Goal: Use online tool/utility

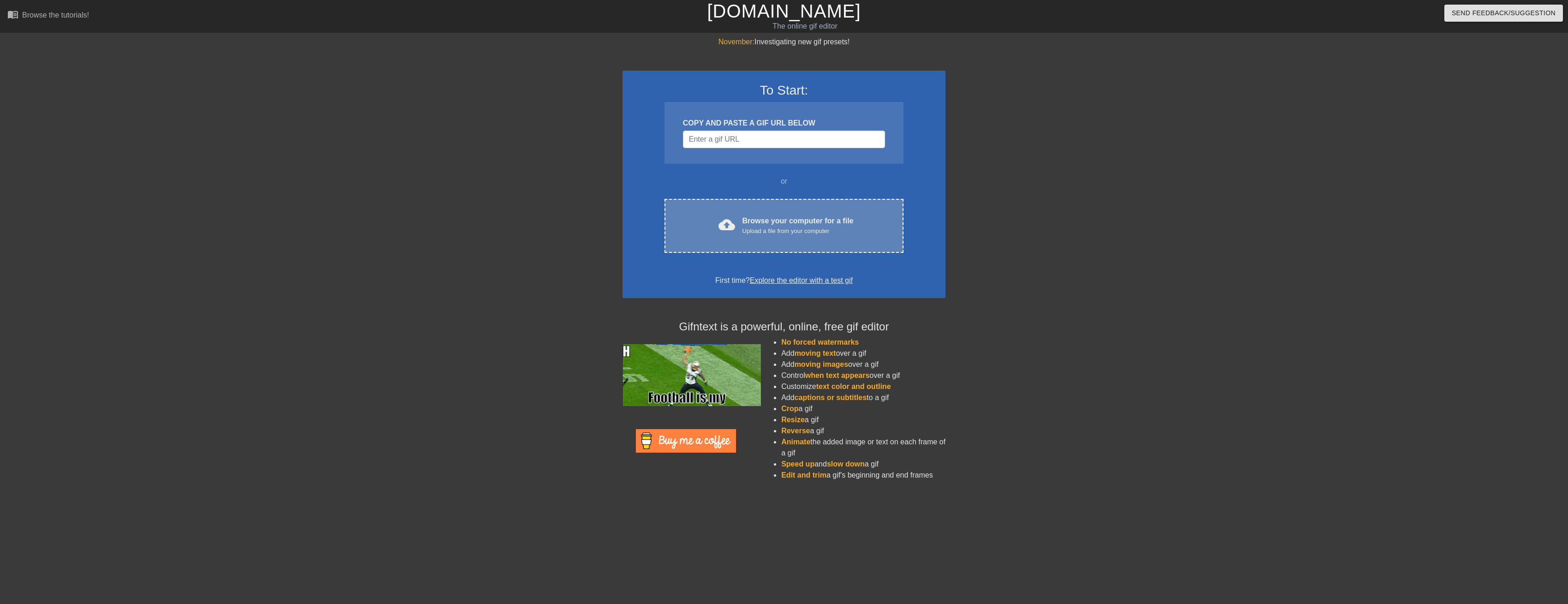
click at [753, 227] on div "Upload a file from your computer" at bounding box center [798, 231] width 111 height 9
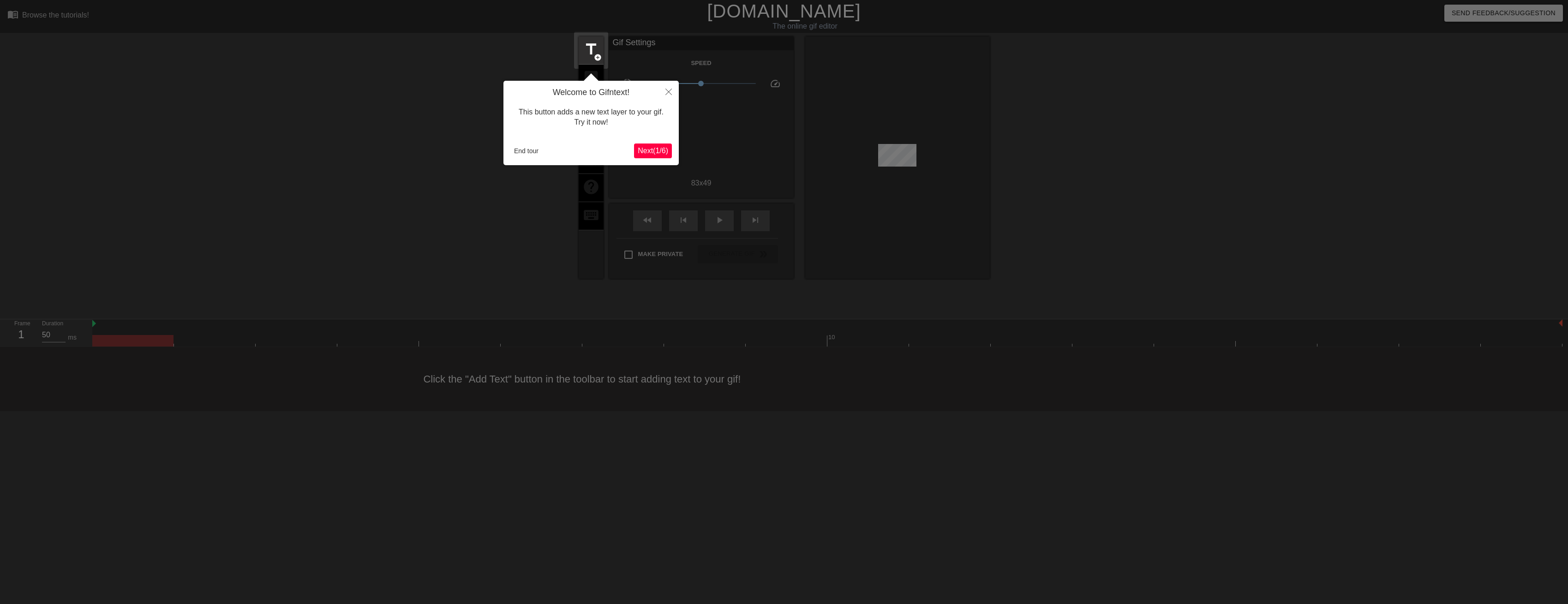
click at [655, 148] on span "Next ( 1 / 6 )" at bounding box center [653, 151] width 31 height 8
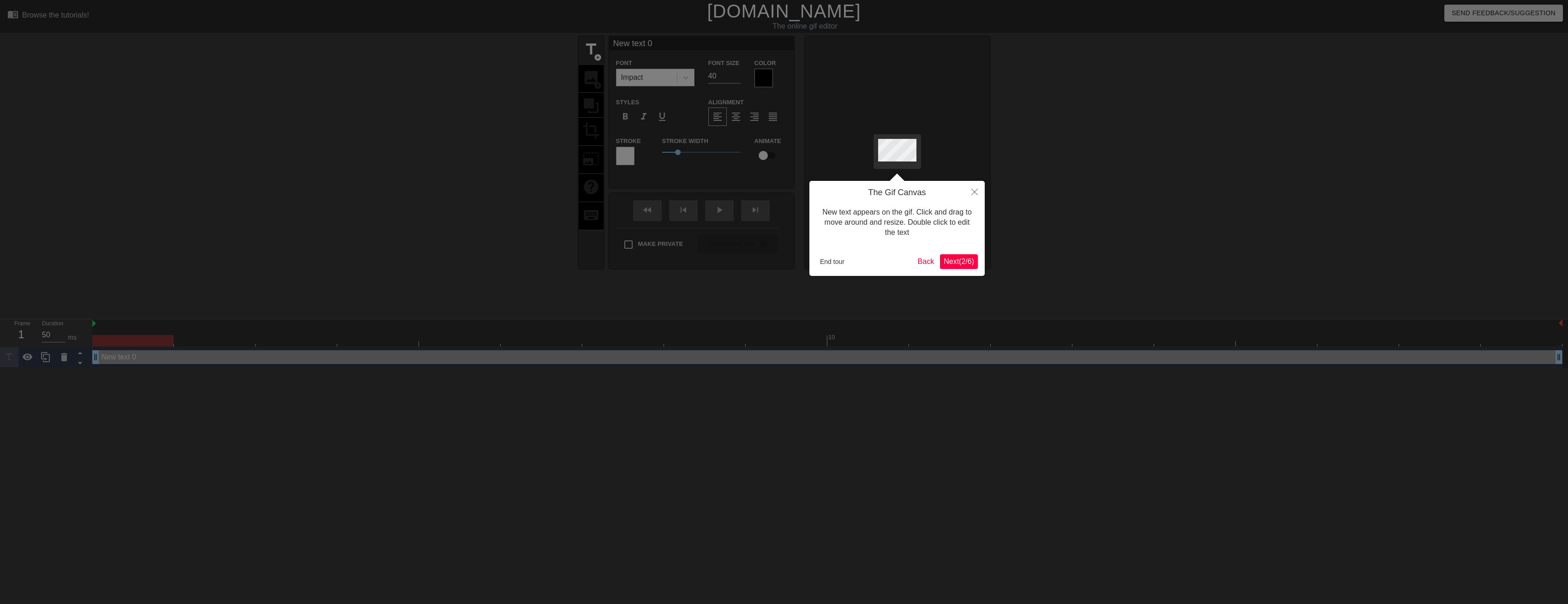
click at [961, 260] on span "Next ( 2 / 6 )" at bounding box center [959, 261] width 31 height 8
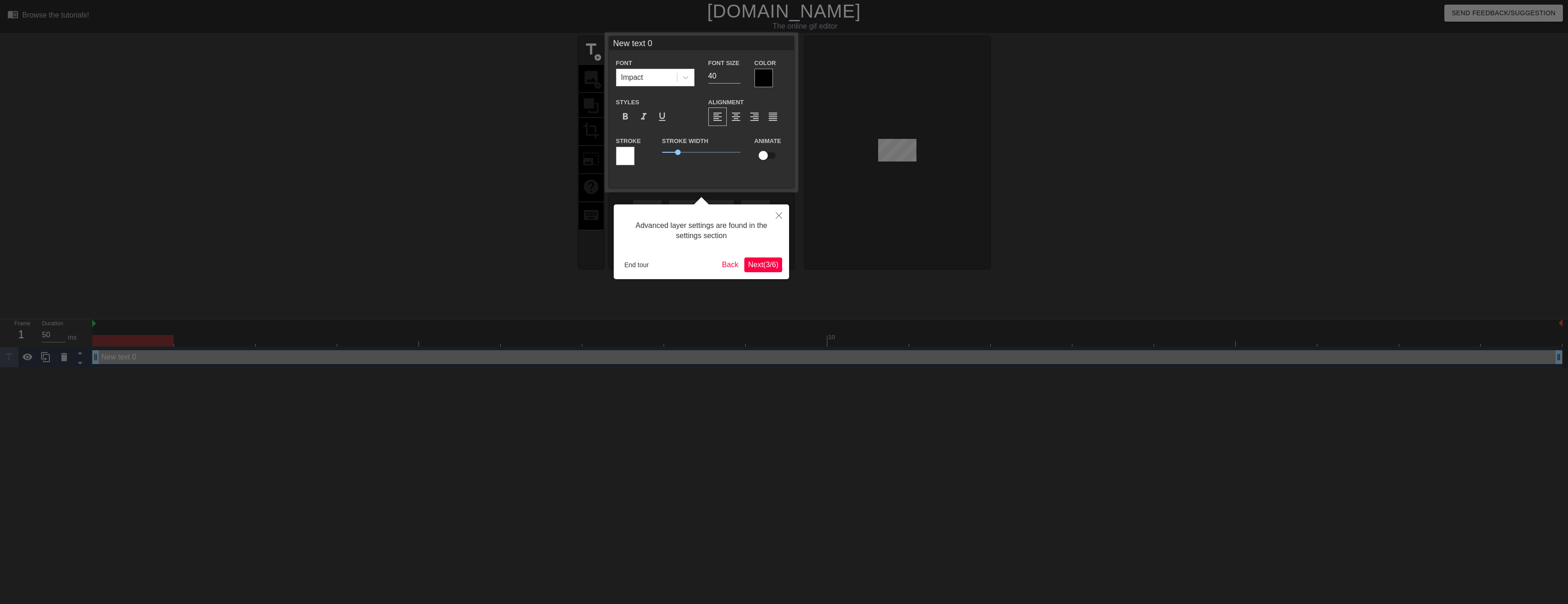
click at [772, 268] on span "Next ( 3 / 6 )" at bounding box center [763, 264] width 31 height 8
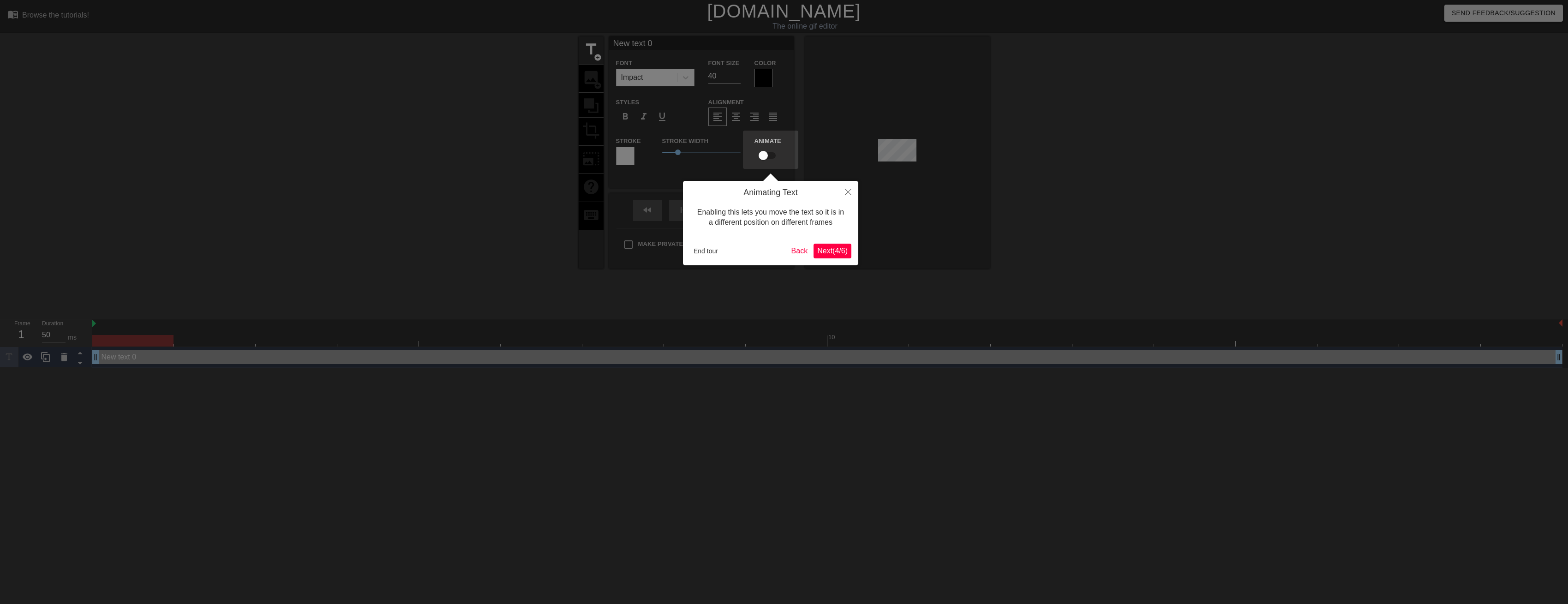
click at [848, 252] on button "Next ( 4 / 6 )" at bounding box center [833, 250] width 38 height 15
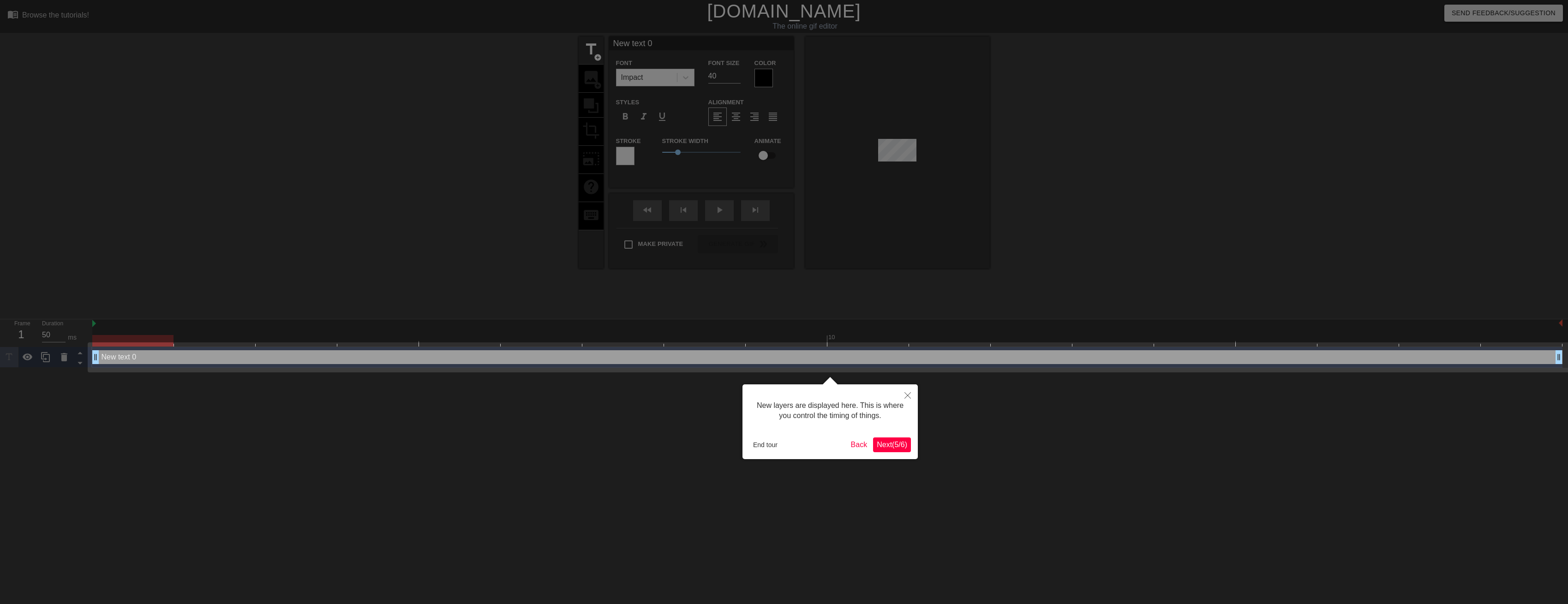
click at [893, 444] on span "Next ( 5 / 6 )" at bounding box center [892, 445] width 31 height 8
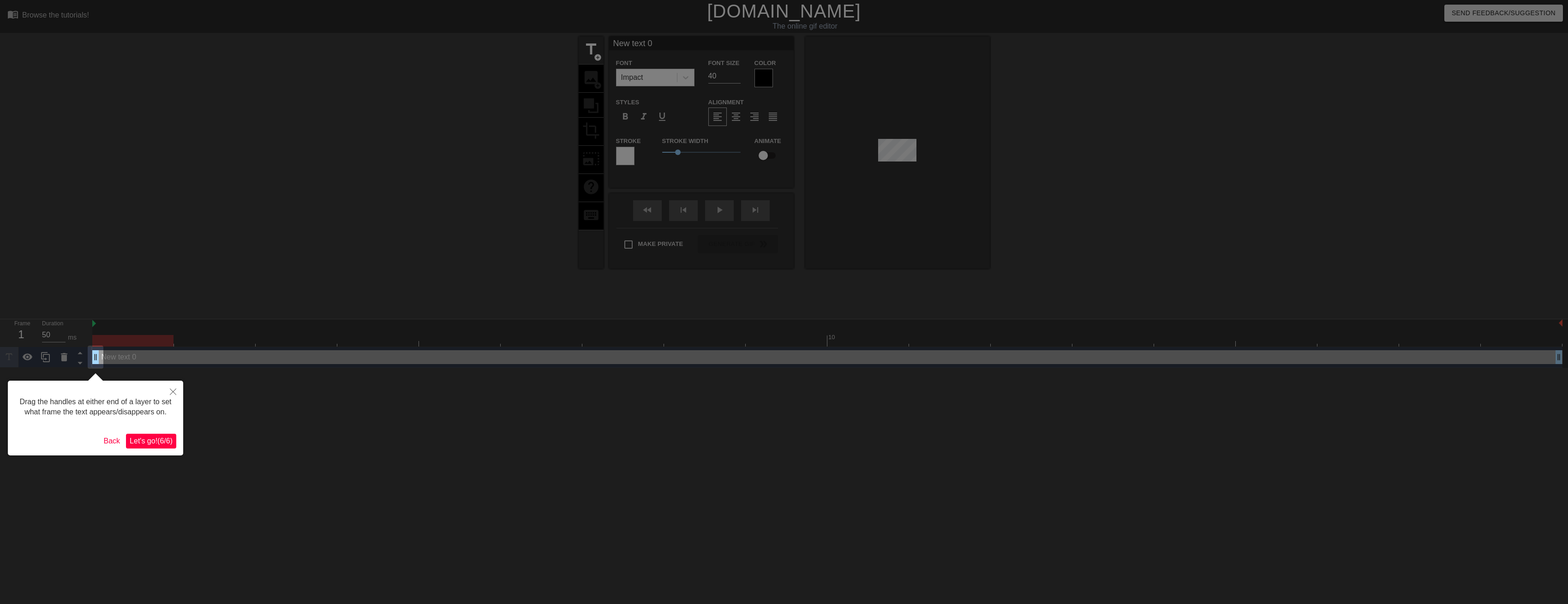
click at [164, 440] on span "Let's go! ( 6 / 6 )" at bounding box center [151, 441] width 43 height 8
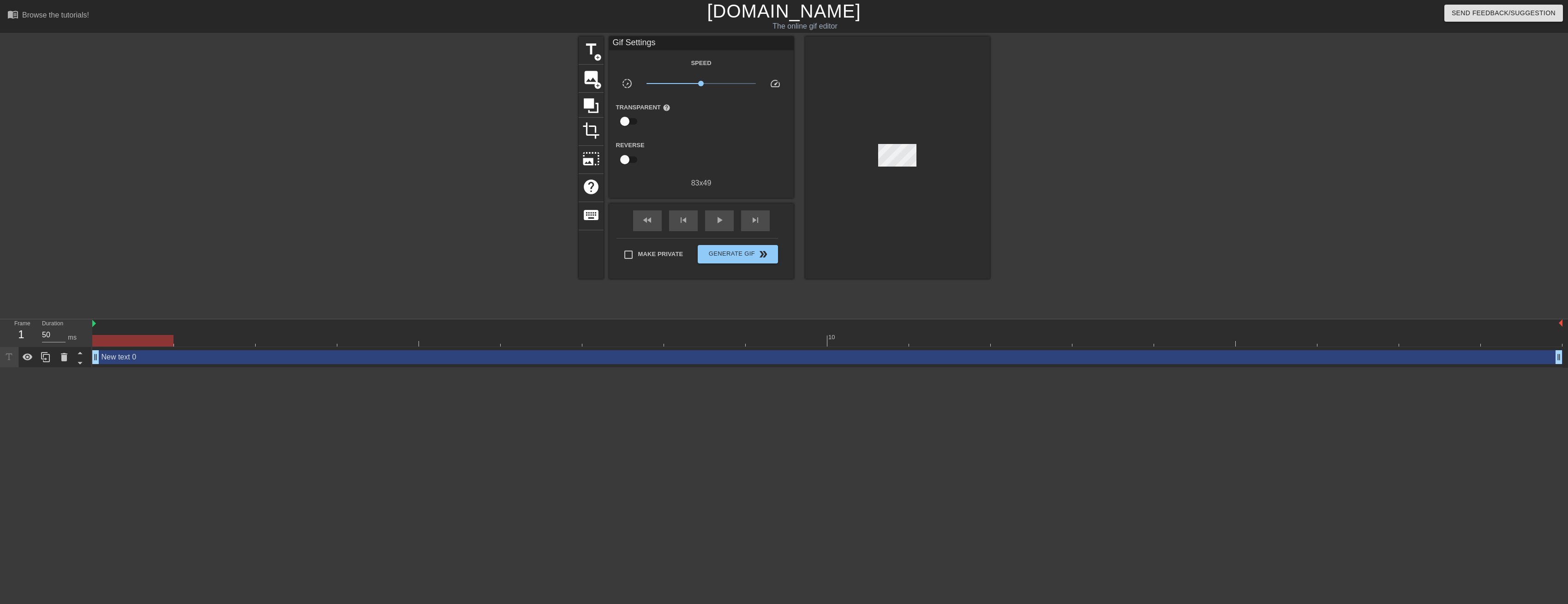
click at [383, 292] on div "title add_circle image add_circle crop photo_size_select_large help keyboard Gi…" at bounding box center [784, 174] width 1568 height 277
drag, startPoint x: 388, startPoint y: 286, endPoint x: 1040, endPoint y: 169, distance: 662.4
click at [1040, 169] on div at bounding box center [1070, 174] width 138 height 277
click at [591, 77] on span "image" at bounding box center [591, 78] width 17 height 17
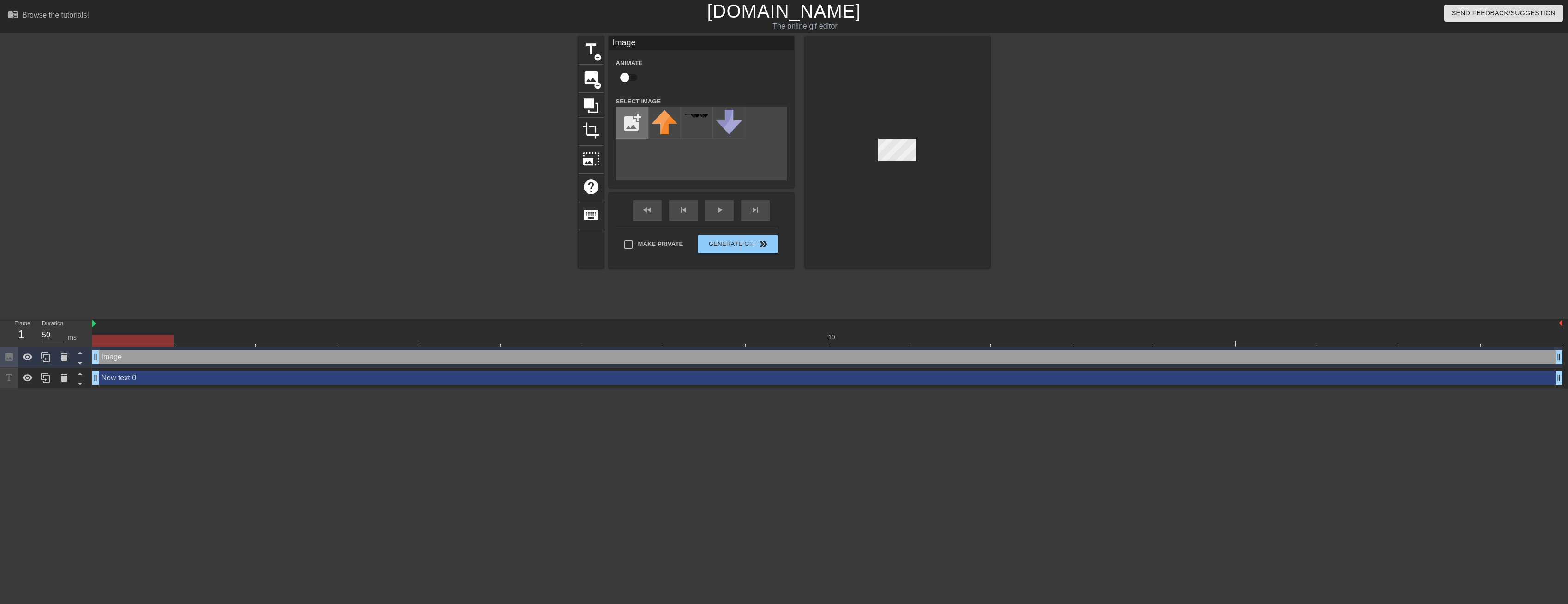
click at [636, 120] on input "file" at bounding box center [633, 122] width 31 height 31
type input "C:\fakepath\secret_shiny_particle.png.11a9039aa8014d4afbd7e50a542b631c.png.ae38…"
click at [892, 238] on div at bounding box center [897, 152] width 184 height 232
click at [671, 133] on img at bounding box center [664, 122] width 26 height 26
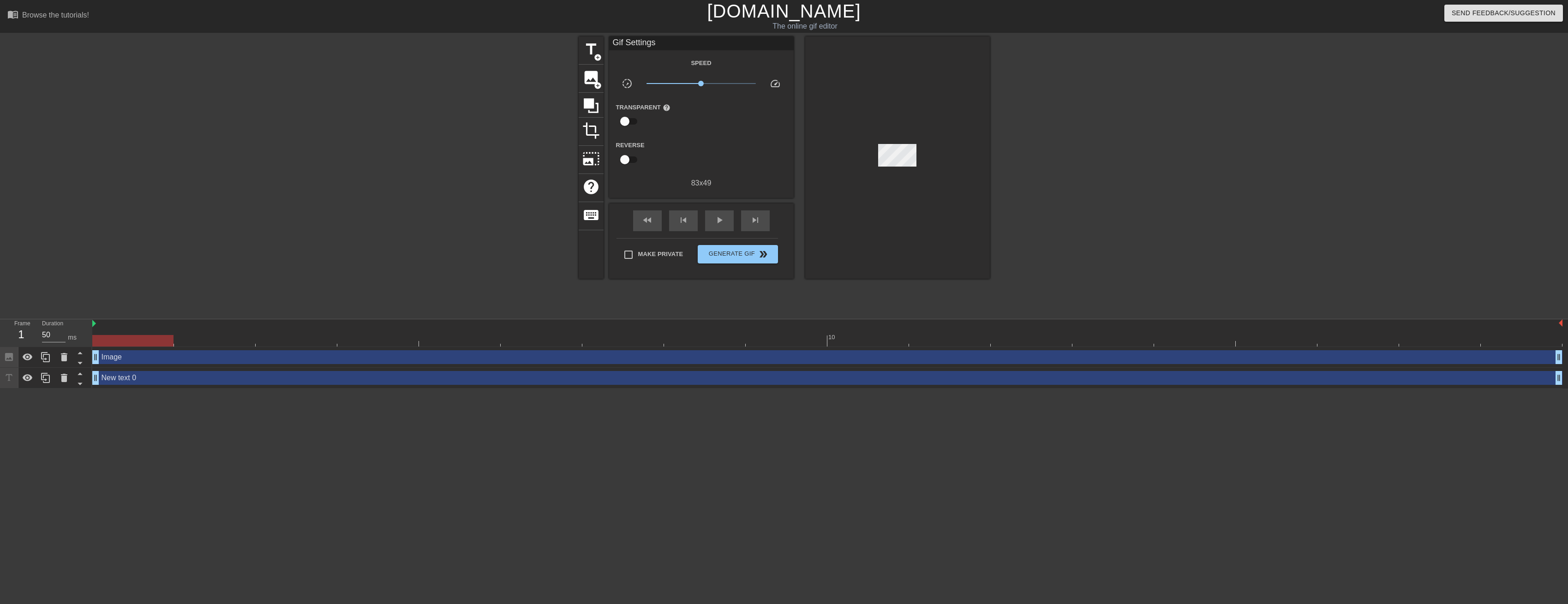
click at [893, 142] on div at bounding box center [897, 157] width 184 height 242
click at [586, 79] on span "image" at bounding box center [591, 78] width 17 height 17
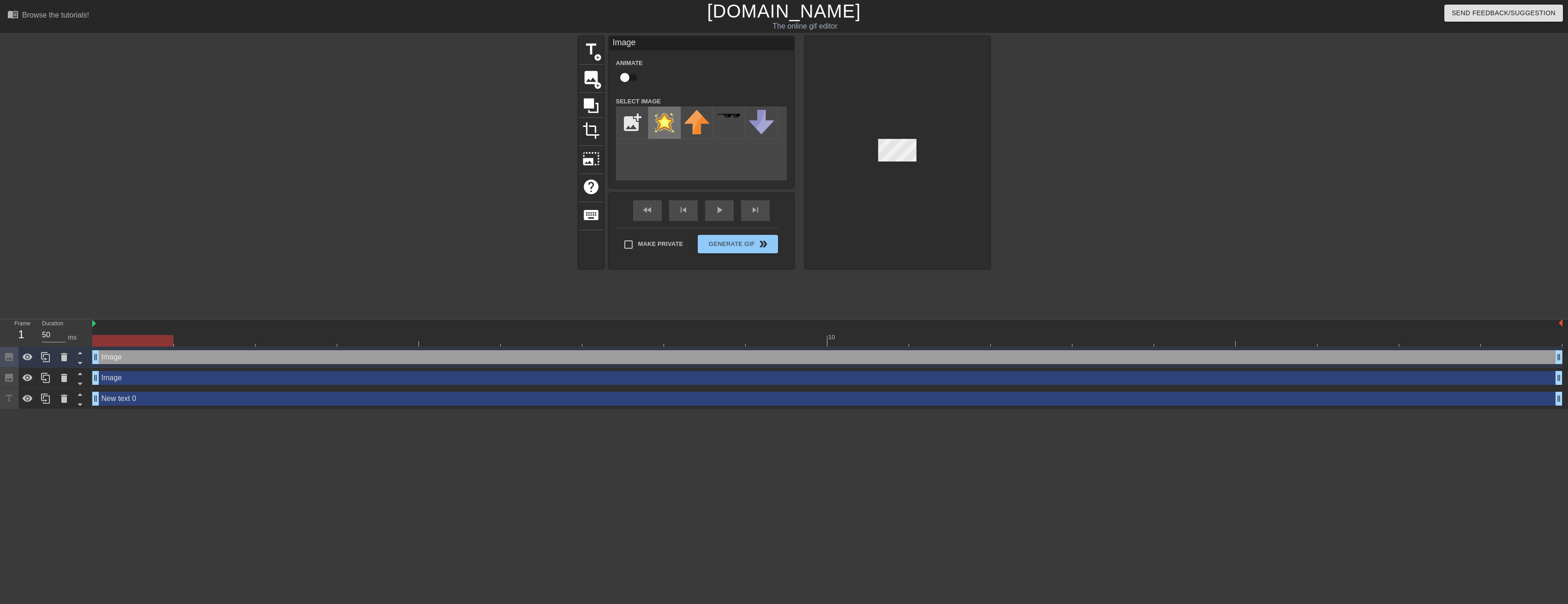
click at [664, 117] on img at bounding box center [664, 122] width 26 height 26
click at [607, 409] on html "menu_book Browse the tutorials! [DOMAIN_NAME] The online gif editor Send Feedba…" at bounding box center [784, 205] width 1568 height 409
click at [1074, 177] on div at bounding box center [1070, 174] width 138 height 277
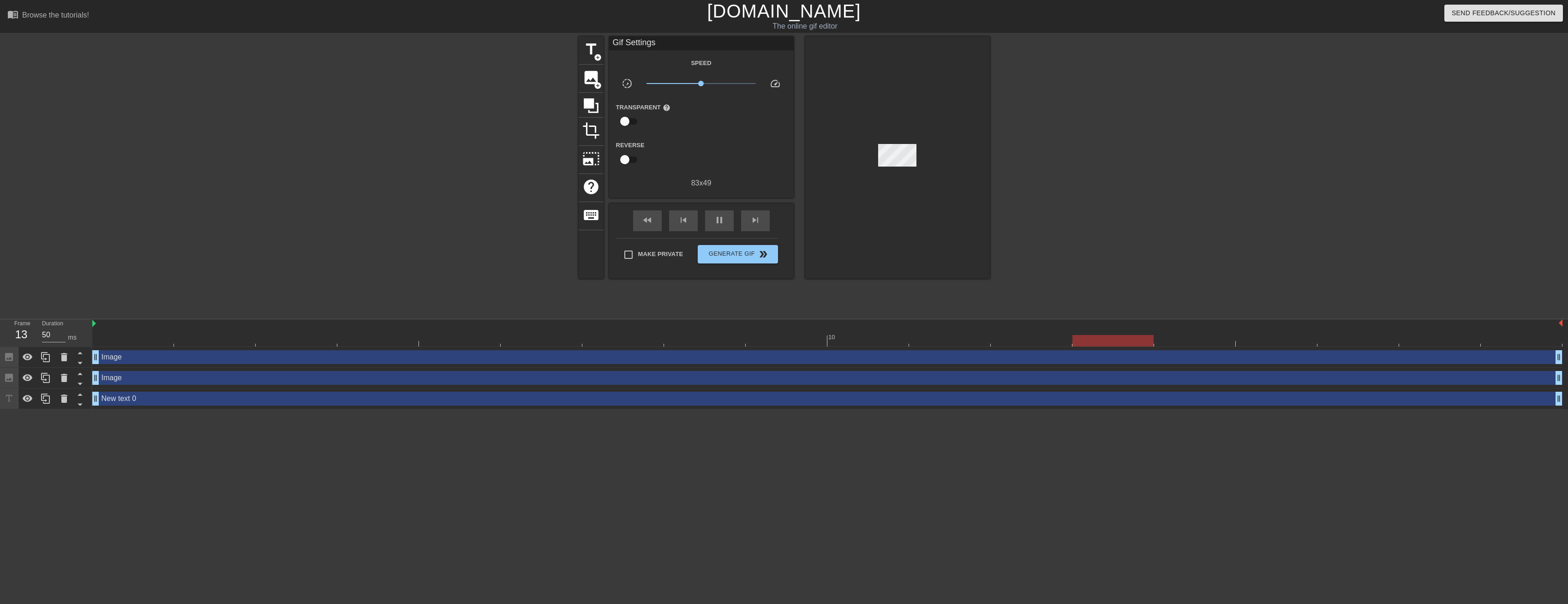
click at [1064, 162] on div at bounding box center [1070, 174] width 138 height 277
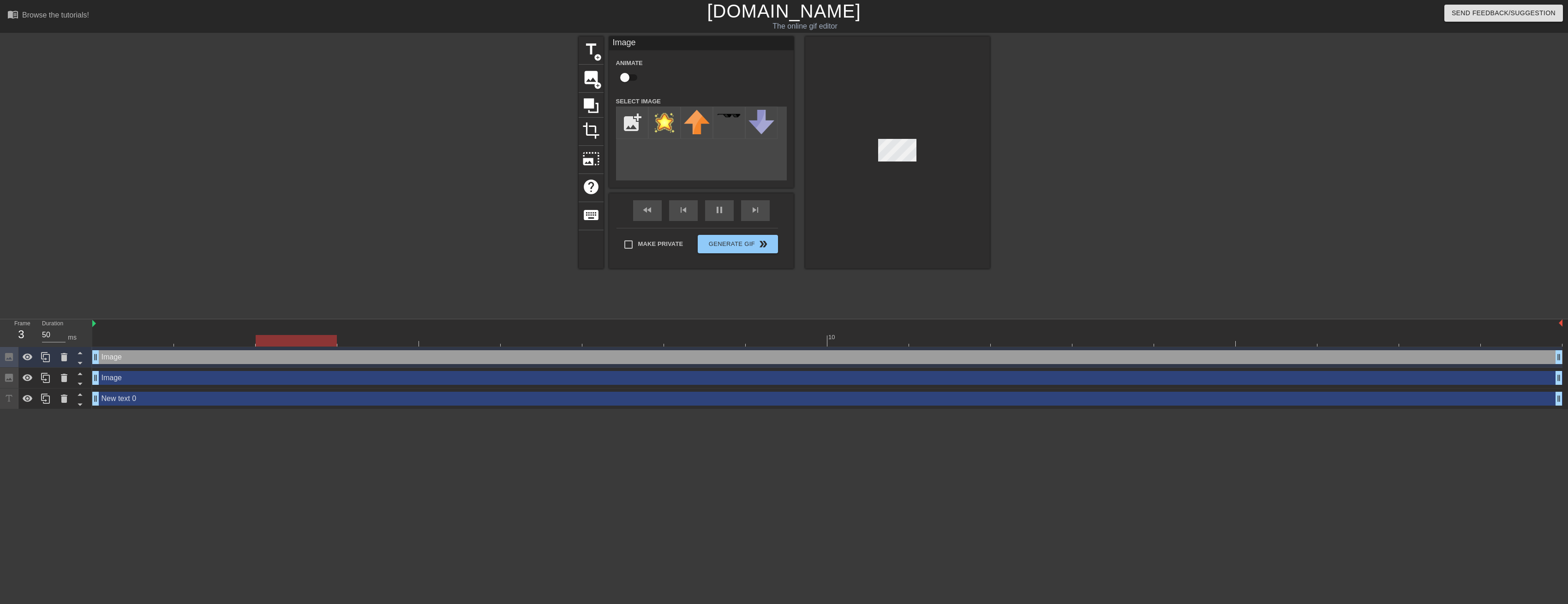
click at [1166, 171] on div "title add_circle image add_circle crop photo_size_select_large help keyboard Im…" at bounding box center [784, 174] width 1568 height 277
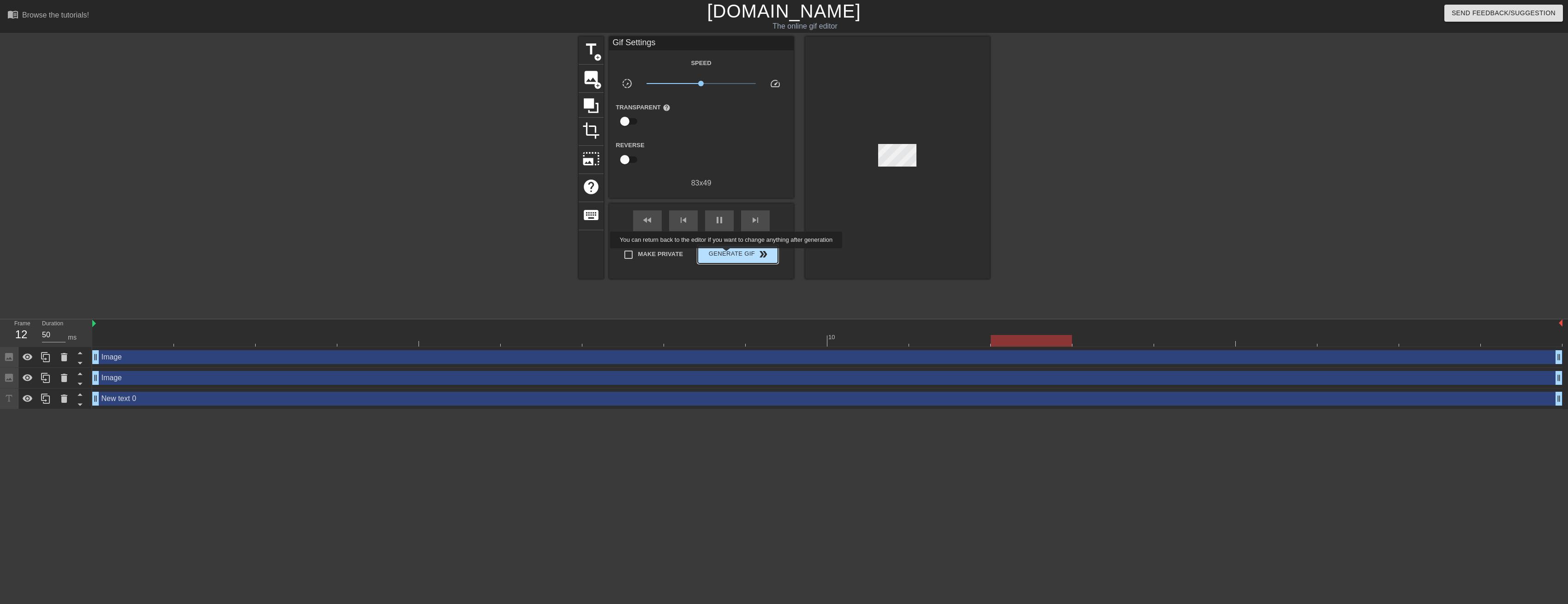
click at [727, 255] on span "Generate Gif double_arrow" at bounding box center [738, 254] width 72 height 11
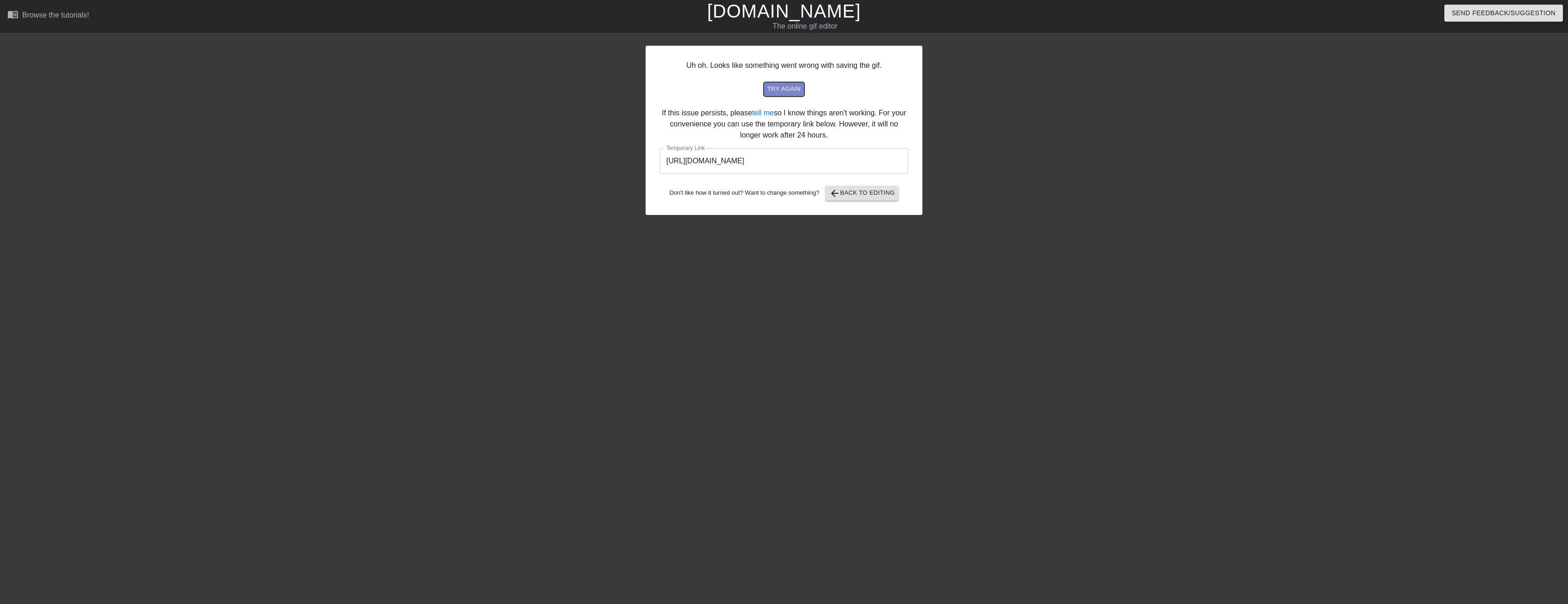
click at [782, 92] on span "try again" at bounding box center [784, 89] width 33 height 11
click at [764, 159] on input "[URL][DOMAIN_NAME]" at bounding box center [784, 161] width 248 height 26
drag, startPoint x: 855, startPoint y: 158, endPoint x: 597, endPoint y: 155, distance: 258.0
click at [597, 155] on div "Uh oh. Looks like something went wrong with saving the gif. try again If this i…" at bounding box center [784, 174] width 1568 height 277
